Goal: Find specific page/section: Find specific page/section

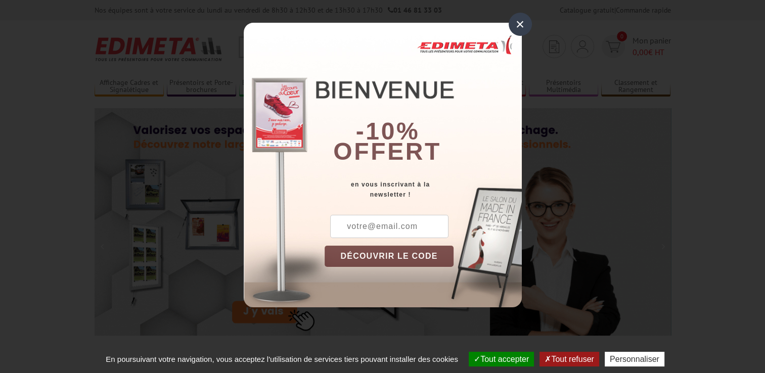
click at [529, 25] on div "×" at bounding box center [520, 24] width 23 height 23
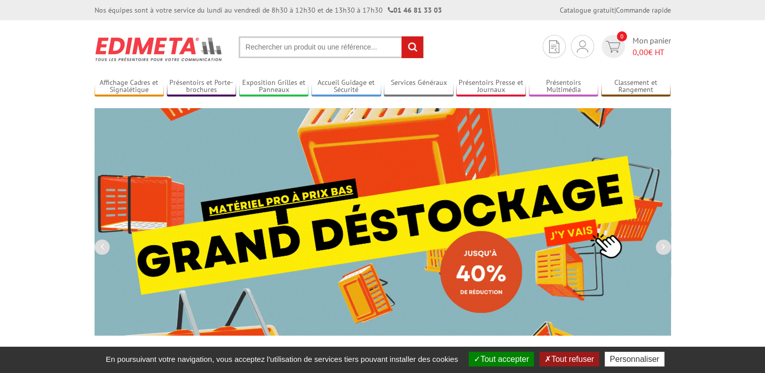
click at [360, 47] on input "text" at bounding box center [331, 47] width 185 height 22
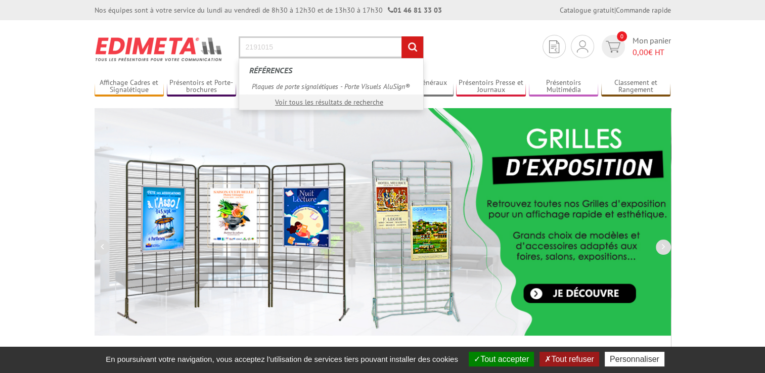
type input "2191015"
click at [402, 36] on input "rechercher" at bounding box center [413, 47] width 22 height 22
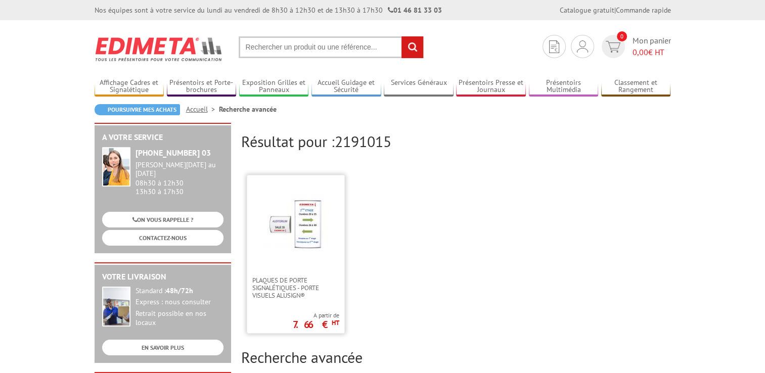
click at [323, 263] on link at bounding box center [295, 225] width 97 height 101
